Goal: Task Accomplishment & Management: Manage account settings

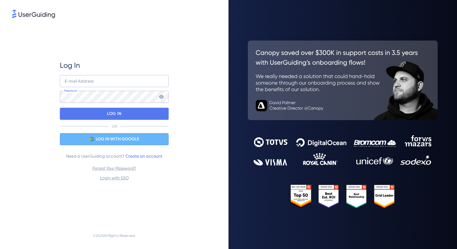
click at [125, 140] on span "LOG IN WITH GOOGLE" at bounding box center [117, 138] width 43 height 7
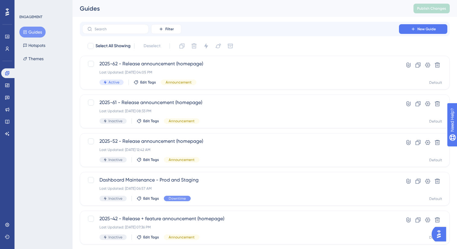
click at [7, 99] on div "LEAVE A REVIEW COPY SHARE LINK" at bounding box center [227, 134] width 457 height 249
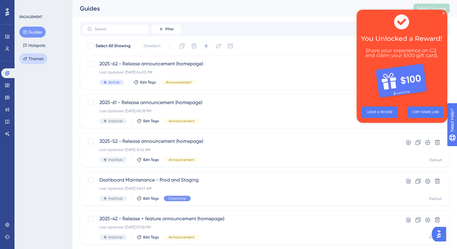
click at [36, 56] on button "Themes" at bounding box center [33, 58] width 28 height 11
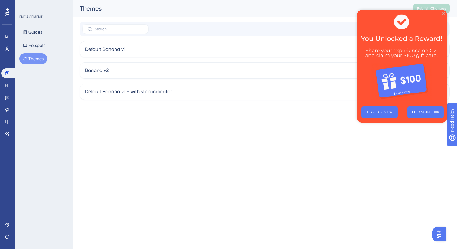
click at [443, 13] on icon "Close Preview" at bounding box center [443, 13] width 2 height 2
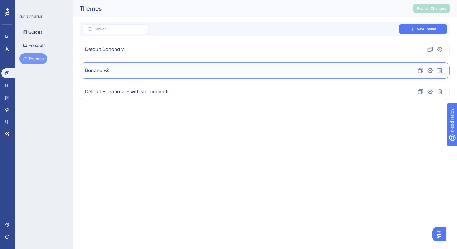
click at [172, 67] on div "Banana v2 Clone Settings Delete" at bounding box center [265, 70] width 370 height 16
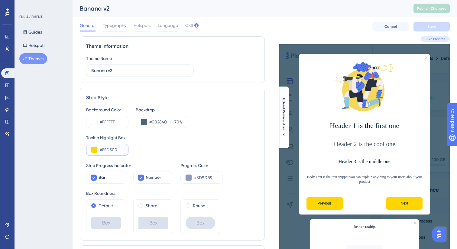
click at [110, 150] on input "#FFD500" at bounding box center [112, 149] width 24 height 7
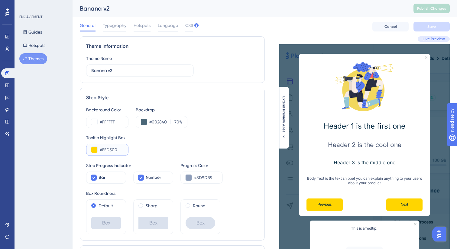
click at [110, 149] on input "#FFD500" at bounding box center [112, 149] width 24 height 7
click at [116, 149] on input "#FFD500" at bounding box center [112, 149] width 24 height 7
drag, startPoint x: 120, startPoint y: 149, endPoint x: 99, endPoint y: 151, distance: 21.2
click at [99, 151] on div "#FFD500" at bounding box center [107, 149] width 42 height 12
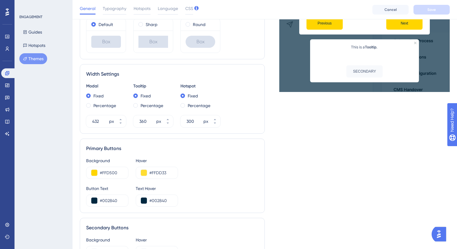
scroll to position [195, 0]
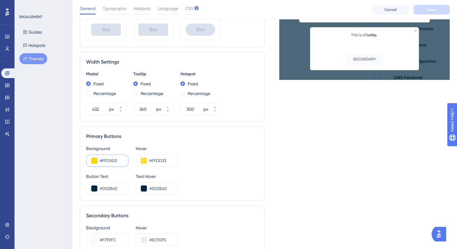
click at [120, 160] on input "#FFD500" at bounding box center [112, 160] width 24 height 7
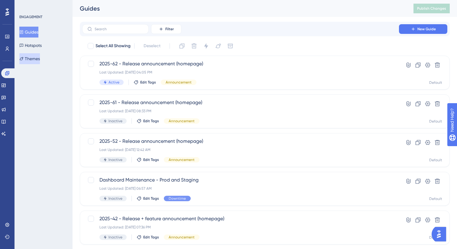
click at [27, 58] on button "Themes" at bounding box center [29, 58] width 21 height 11
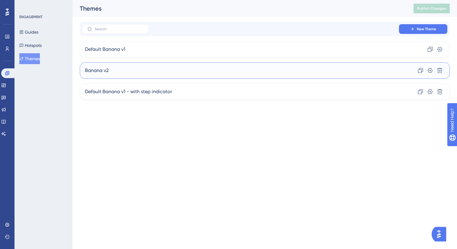
click at [149, 62] on div "Banana v2 Clone Settings Delete" at bounding box center [265, 70] width 370 height 16
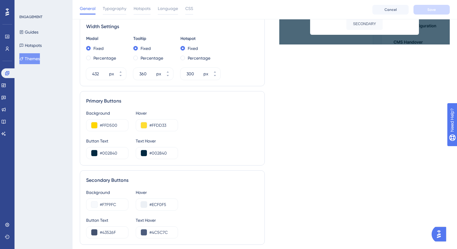
scroll to position [240, 0]
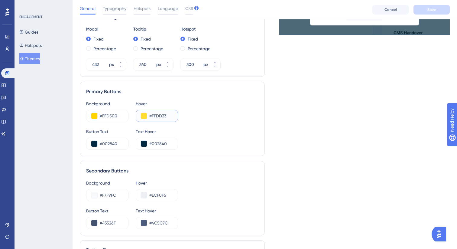
click at [166, 116] on input "#FFDD33" at bounding box center [161, 115] width 24 height 7
